Goal: Information Seeking & Learning: Learn about a topic

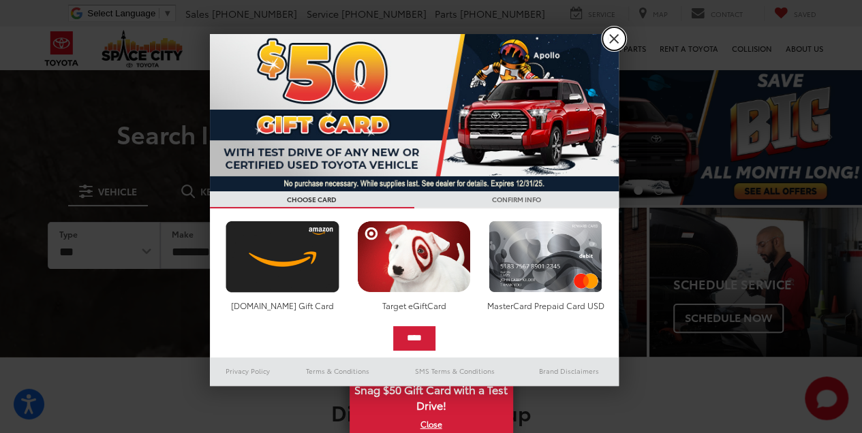
click at [608, 45] on link "X" at bounding box center [613, 38] width 23 height 23
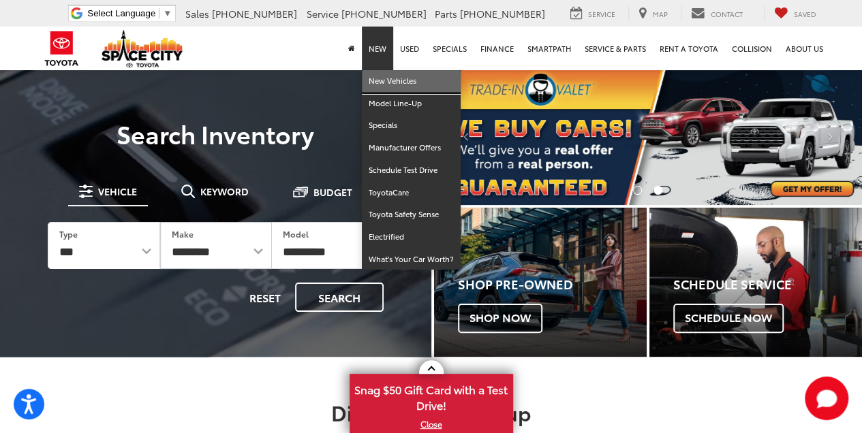
click at [386, 84] on link "New Vehicles" at bounding box center [411, 81] width 99 height 22
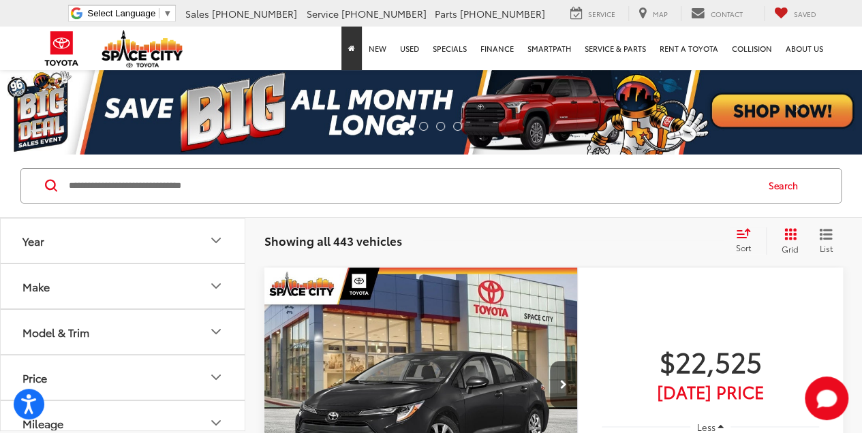
click at [355, 46] on icon "Home" at bounding box center [351, 48] width 7 height 7
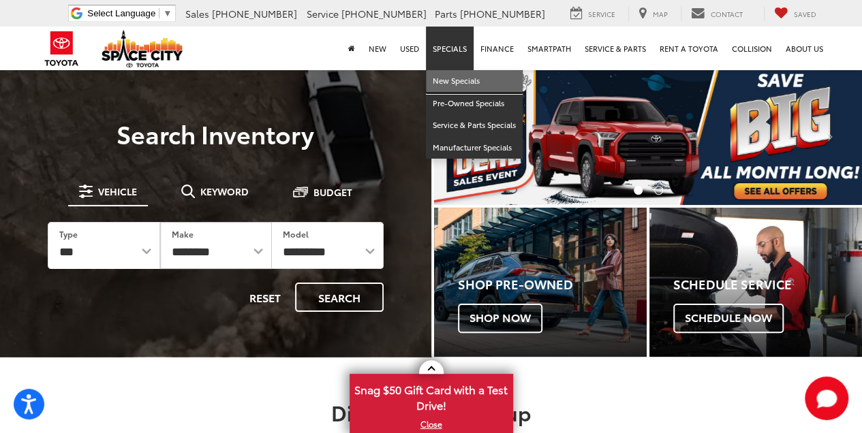
click at [457, 79] on link "New Specials" at bounding box center [474, 81] width 97 height 22
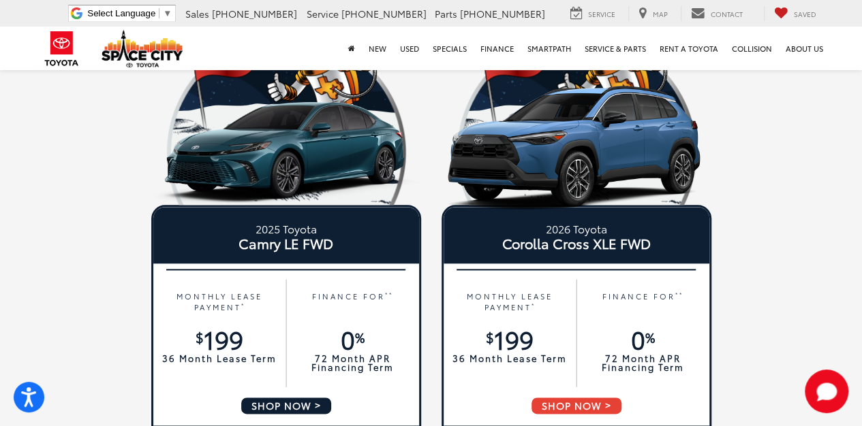
scroll to position [817, 0]
